Goal: Find contact information: Find contact information

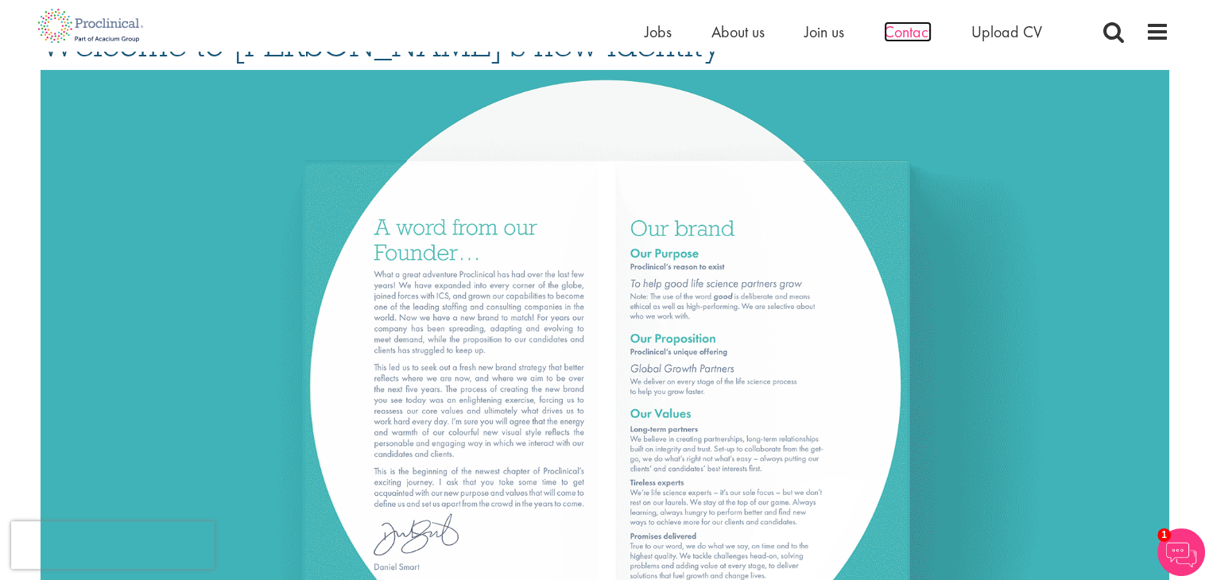
click at [922, 32] on span "Contact" at bounding box center [908, 31] width 48 height 21
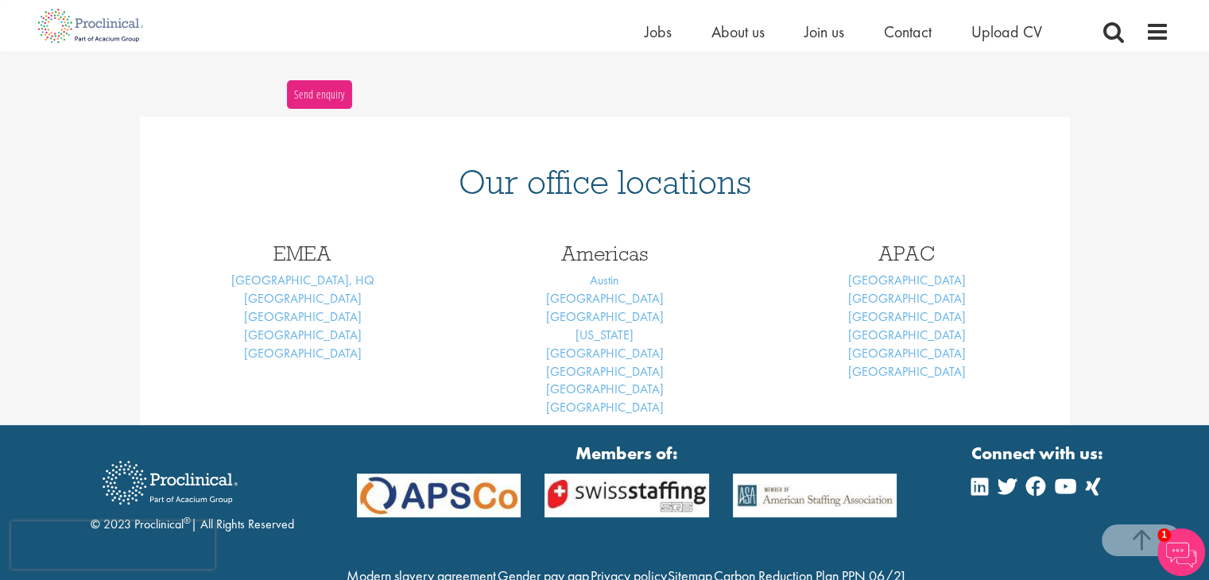
scroll to position [620, 0]
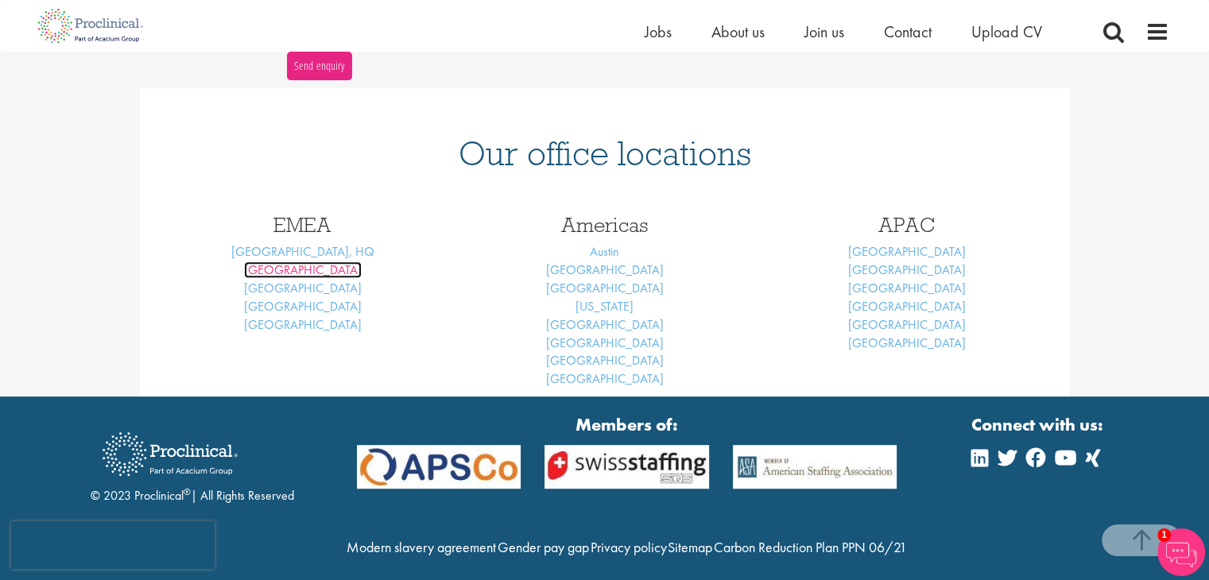
click at [293, 262] on link "Basel" at bounding box center [303, 270] width 118 height 17
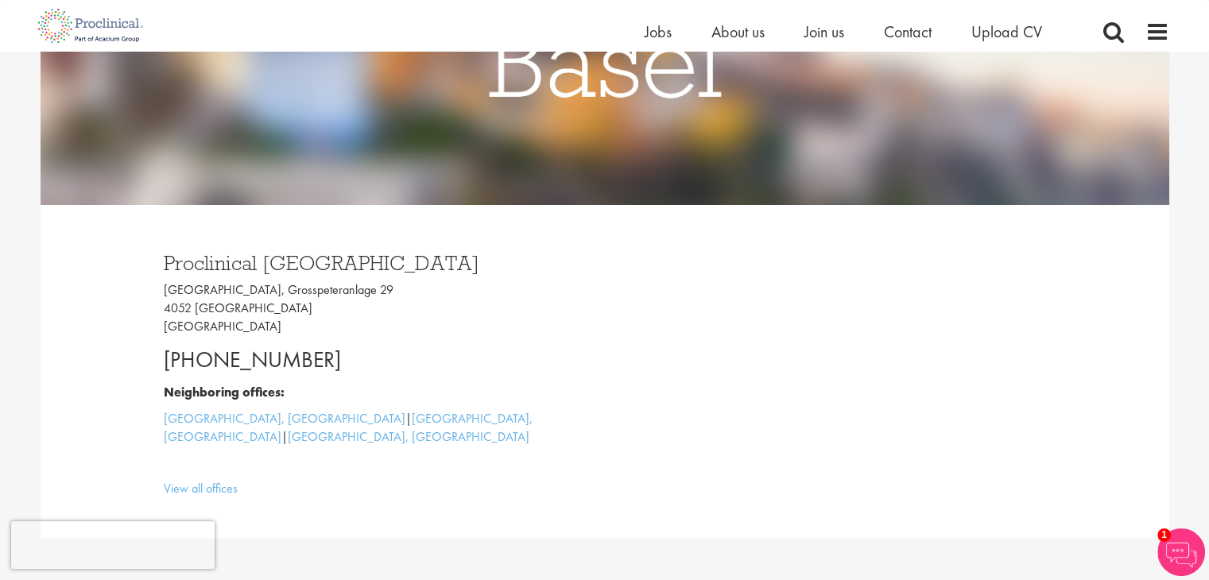
scroll to position [318, 0]
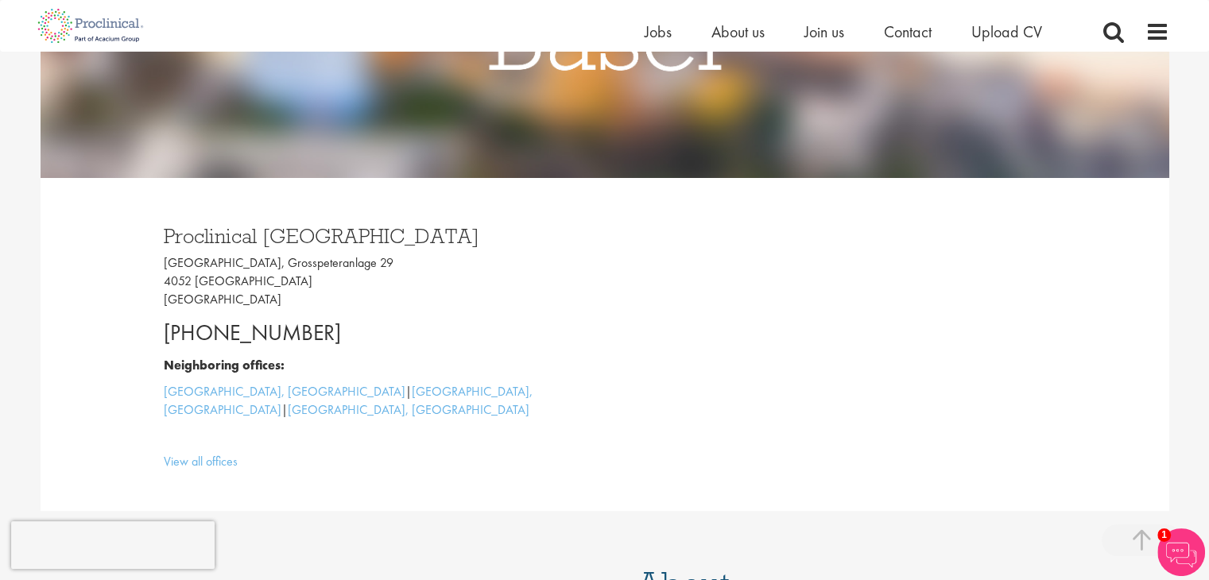
drag, startPoint x: 165, startPoint y: 328, endPoint x: 324, endPoint y: 328, distance: 159.8
click at [324, 328] on p "+41 61 508 7070" at bounding box center [378, 333] width 429 height 32
copy p "+41 61 508 7070"
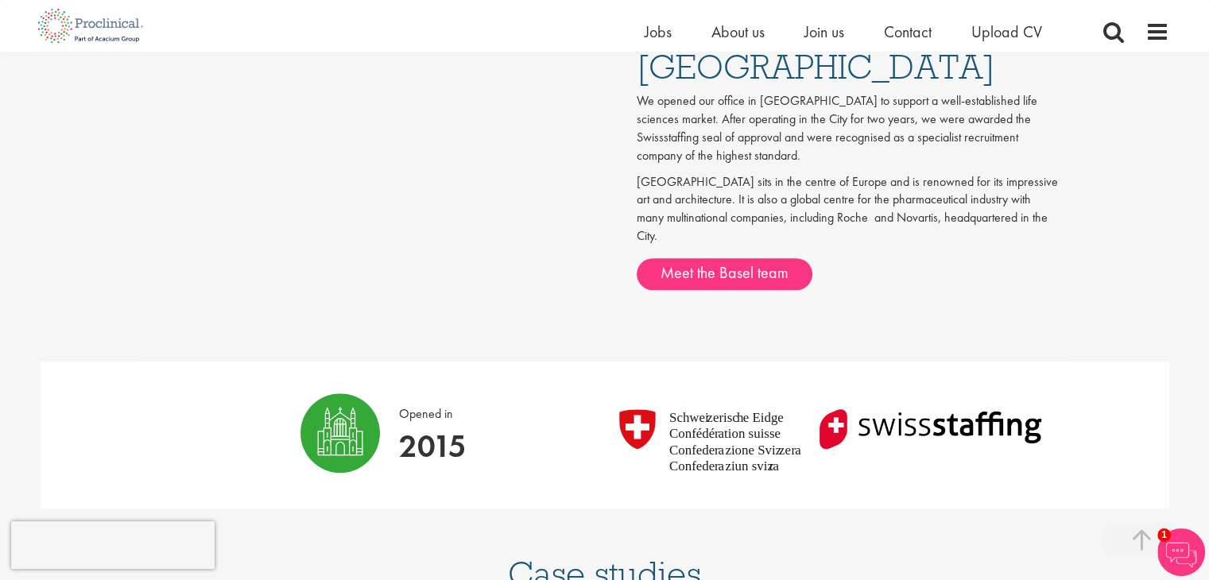
scroll to position [875, 0]
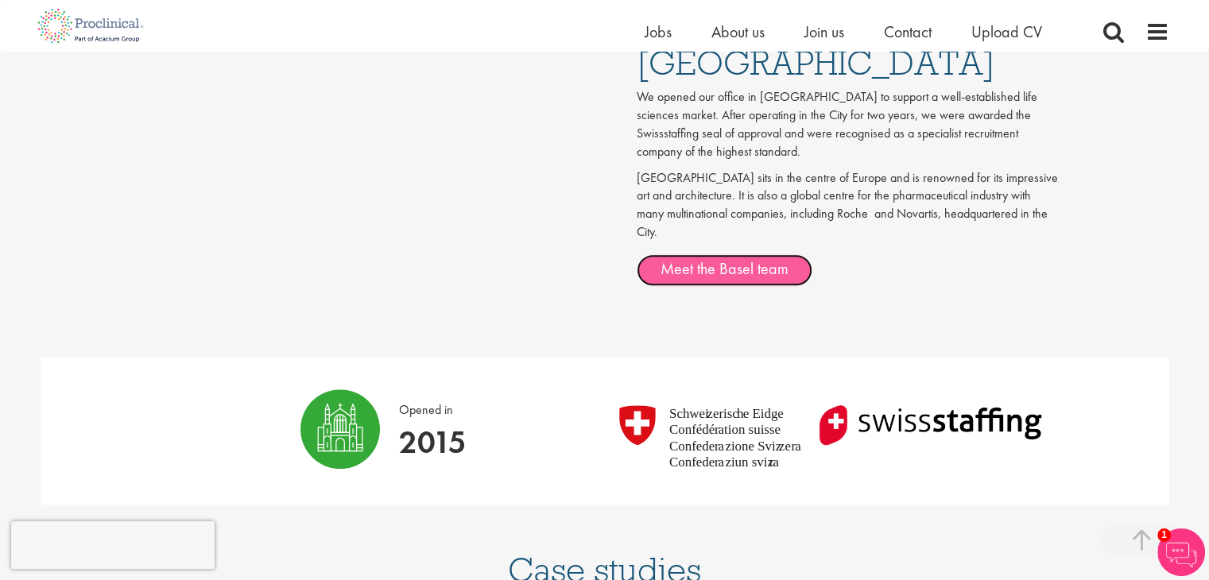
click at [735, 254] on link "Meet the Basel team" at bounding box center [725, 270] width 176 height 32
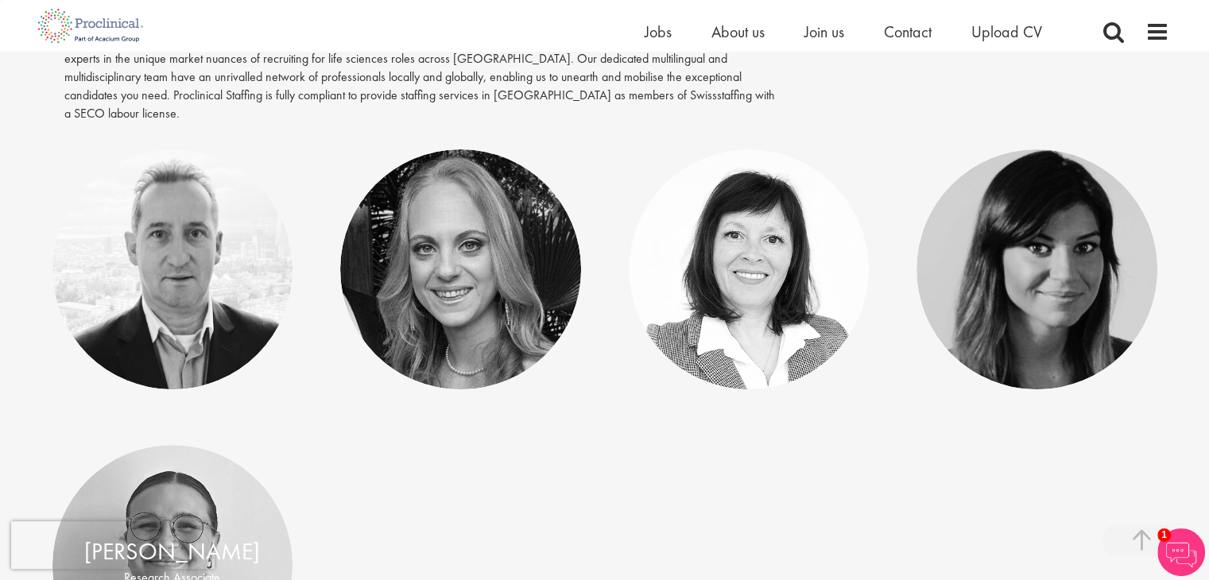
scroll to position [318, 0]
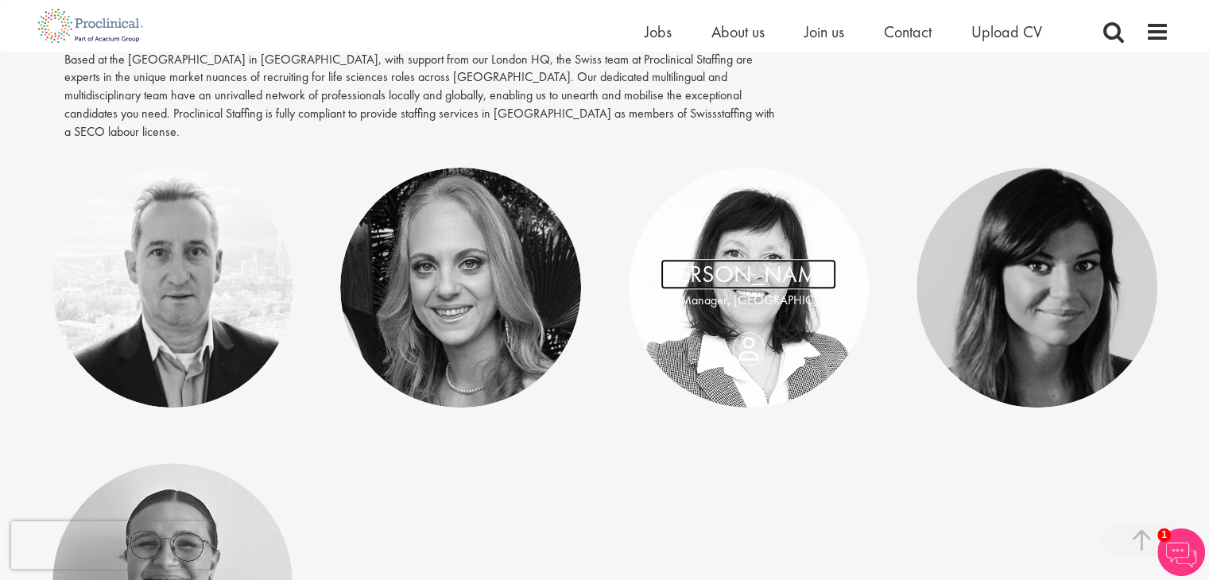
click at [685, 259] on link "Brigitte Walter" at bounding box center [749, 274] width 176 height 30
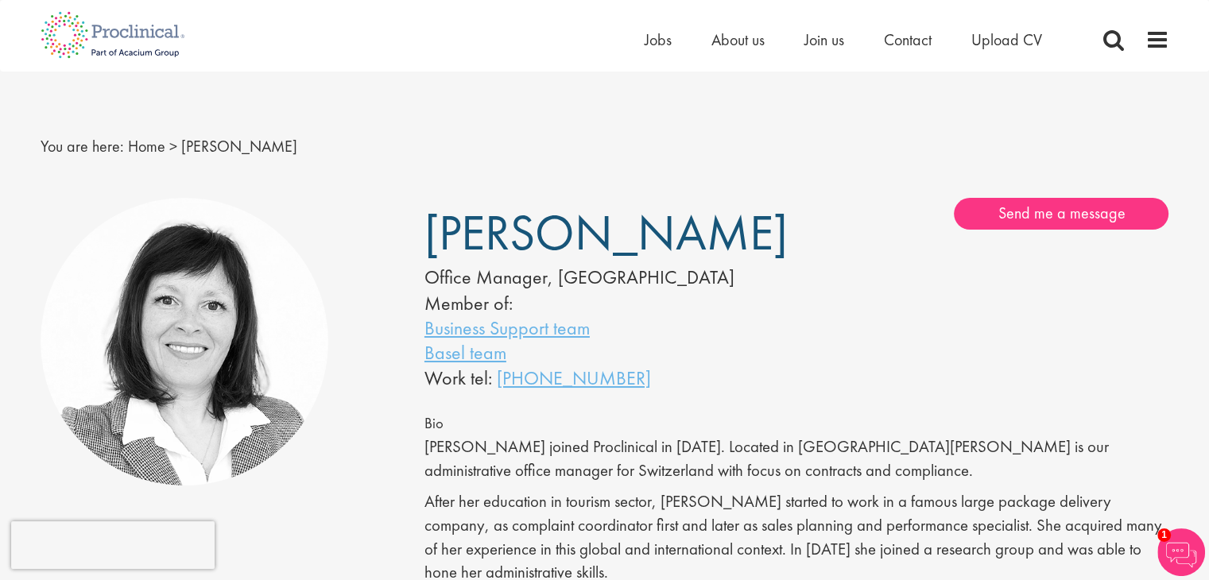
drag, startPoint x: 426, startPoint y: 228, endPoint x: 706, endPoint y: 243, distance: 280.2
click at [706, 243] on h1 "[PERSON_NAME]" at bounding box center [587, 233] width 324 height 39
copy span "[PERSON_NAME]"
